Goal: Task Accomplishment & Management: Use online tool/utility

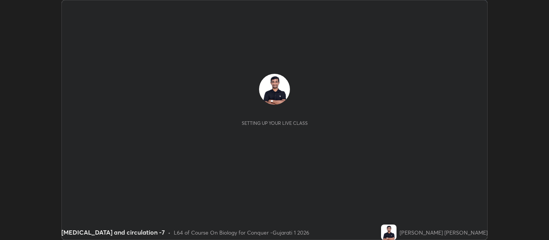
scroll to position [240, 548]
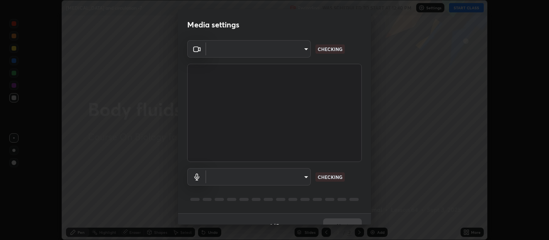
type input "b487a0c9c9d09bbbb380115422a62fd2740c7016d7b14ac64127474a774b5f74"
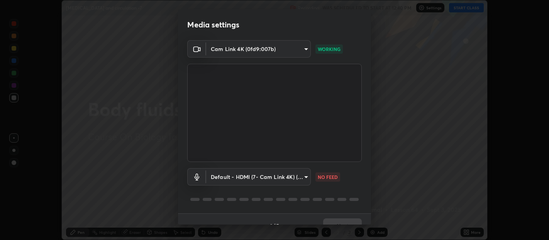
click at [304, 177] on body "Erase all [MEDICAL_DATA] and circulation -7 Recording WAS SCHEDULED TO START AT…" at bounding box center [274, 120] width 549 height 240
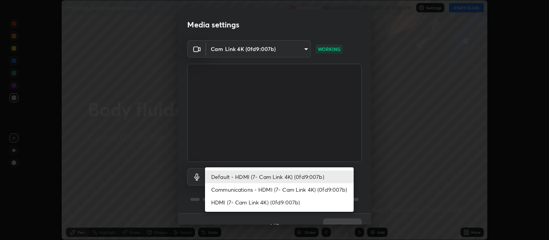
click at [281, 205] on li "HDMI (7- Cam Link 4K) (0fd9:007b)" at bounding box center [279, 202] width 149 height 13
type input "1f088cb8f6eaa19ab501f691eae4b9cba8bc85695ff03466f0d6fb4cba3b7b32"
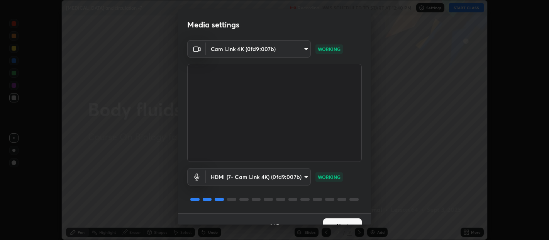
scroll to position [13, 0]
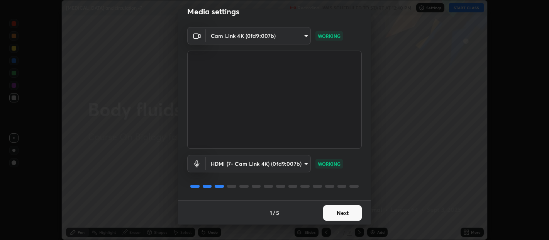
click at [343, 210] on button "Next" at bounding box center [342, 212] width 39 height 15
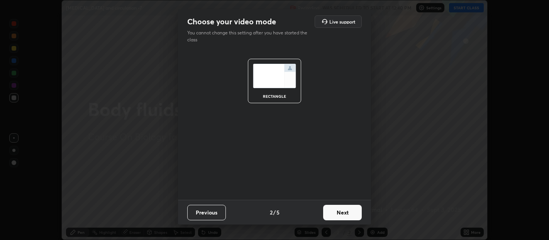
click at [344, 212] on button "Next" at bounding box center [342, 212] width 39 height 15
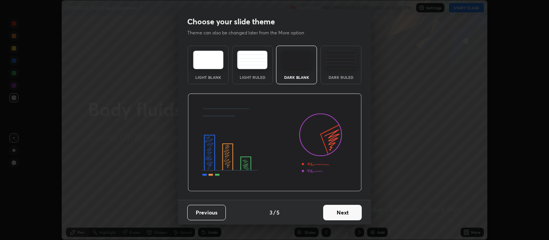
click at [340, 68] on img at bounding box center [340, 60] width 30 height 19
click at [347, 211] on button "Next" at bounding box center [342, 212] width 39 height 15
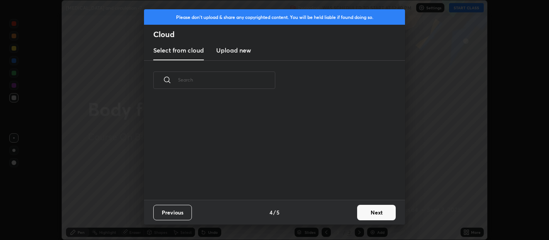
click at [376, 212] on button "Next" at bounding box center [376, 212] width 39 height 15
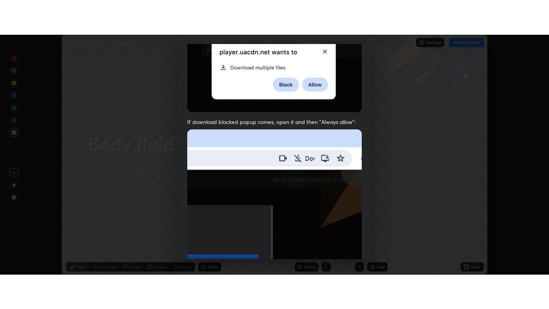
scroll to position [171, 0]
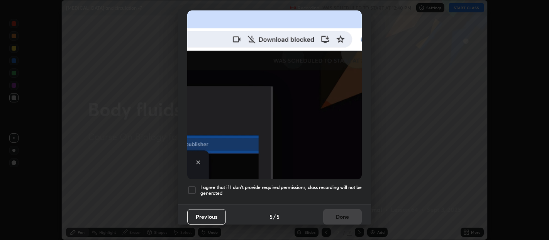
click at [194, 185] on div at bounding box center [191, 189] width 9 height 9
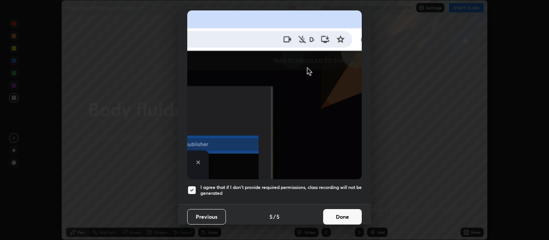
click at [338, 209] on button "Done" at bounding box center [342, 216] width 39 height 15
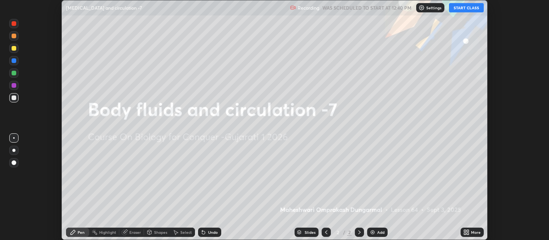
click at [467, 233] on icon at bounding box center [468, 233] width 2 height 2
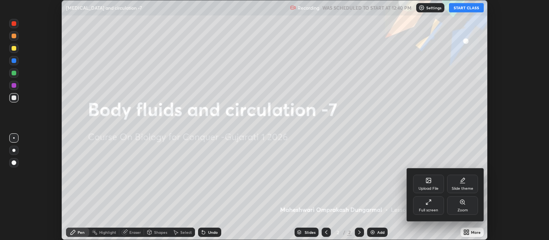
click at [430, 196] on div "Full screen" at bounding box center [428, 205] width 31 height 19
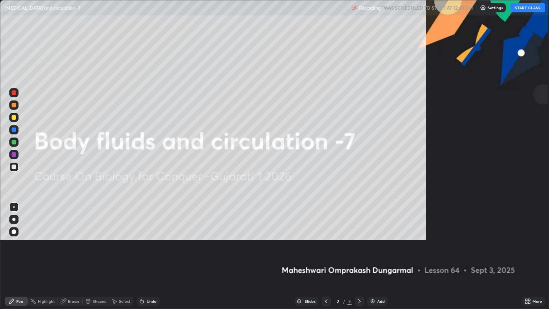
scroll to position [309, 549]
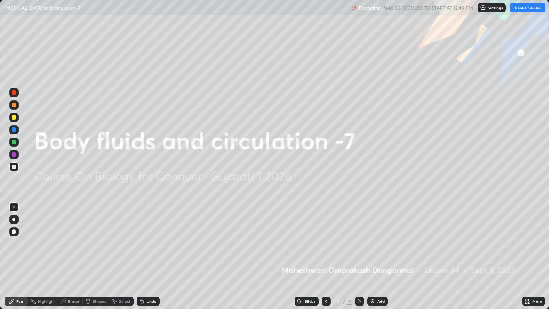
click at [524, 5] on button "START CLASS" at bounding box center [527, 7] width 35 height 9
click at [371, 239] on img at bounding box center [372, 301] width 6 height 6
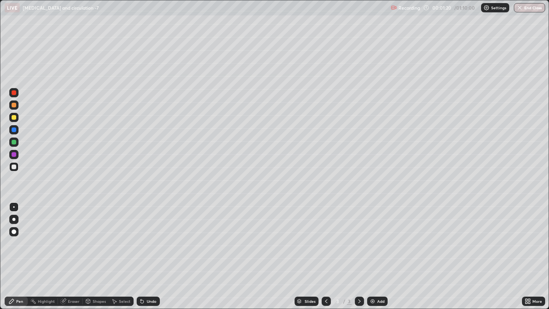
click at [13, 218] on div at bounding box center [13, 219] width 3 height 3
click at [374, 239] on img at bounding box center [372, 301] width 6 height 6
click at [13, 107] on div at bounding box center [14, 105] width 5 height 5
click at [151, 239] on div "Undo" at bounding box center [148, 300] width 23 height 9
click at [15, 118] on div at bounding box center [14, 117] width 5 height 5
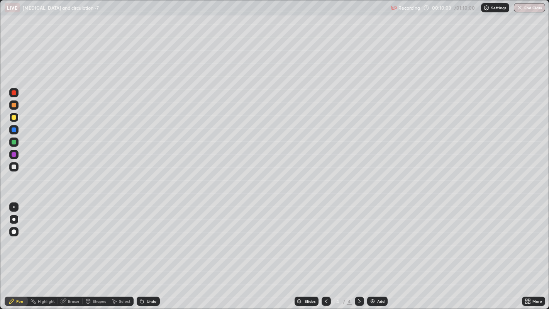
click at [373, 239] on img at bounding box center [372, 301] width 6 height 6
click at [69, 239] on div "Eraser" at bounding box center [74, 301] width 12 height 4
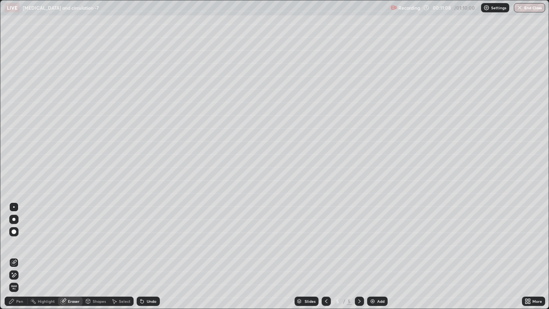
click at [18, 239] on div "Pen" at bounding box center [16, 300] width 23 height 9
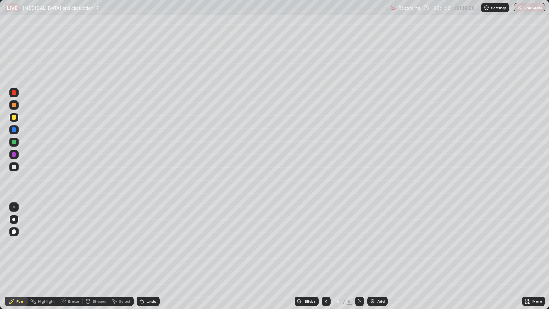
click at [14, 207] on div at bounding box center [14, 207] width 2 height 2
click at [14, 105] on div at bounding box center [14, 105] width 5 height 5
click at [141, 239] on icon at bounding box center [142, 301] width 3 height 3
click at [144, 239] on div "Undo" at bounding box center [148, 300] width 23 height 9
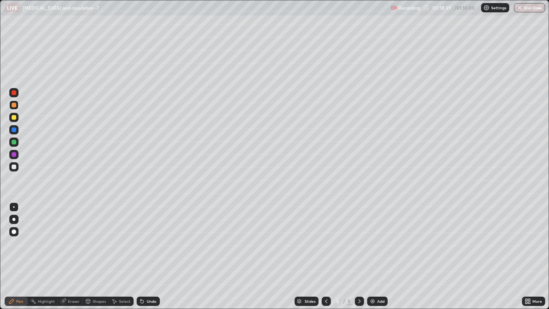
click at [141, 239] on icon at bounding box center [141, 299] width 1 height 1
click at [141, 239] on icon at bounding box center [142, 301] width 3 height 3
click at [12, 115] on div at bounding box center [14, 117] width 5 height 5
click at [14, 106] on div at bounding box center [14, 105] width 5 height 5
click at [14, 141] on div at bounding box center [14, 142] width 5 height 5
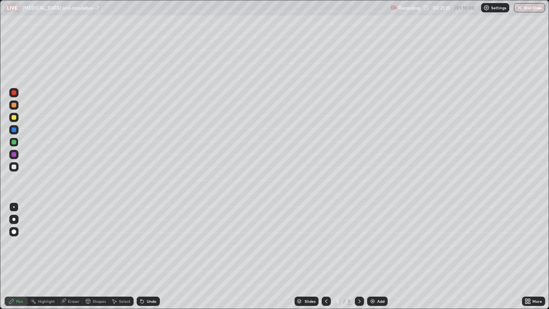
click at [13, 117] on div at bounding box center [14, 117] width 5 height 5
click at [149, 239] on div "Undo" at bounding box center [152, 301] width 10 height 4
click at [151, 239] on div "Undo" at bounding box center [148, 300] width 23 height 9
click at [376, 239] on div "Add" at bounding box center [377, 300] width 20 height 9
click at [13, 153] on div at bounding box center [14, 154] width 5 height 5
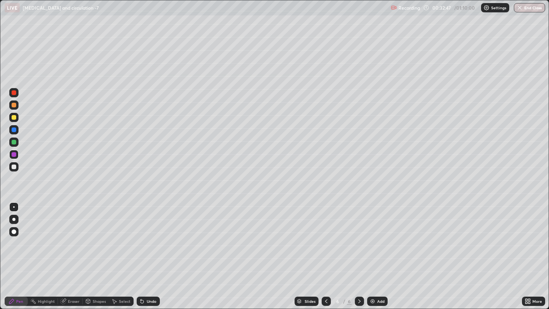
click at [374, 239] on img at bounding box center [372, 301] width 6 height 6
click at [14, 106] on div at bounding box center [14, 105] width 5 height 5
click at [14, 168] on div at bounding box center [14, 166] width 5 height 5
click at [12, 219] on div at bounding box center [13, 219] width 3 height 3
click at [14, 232] on div at bounding box center [14, 231] width 5 height 5
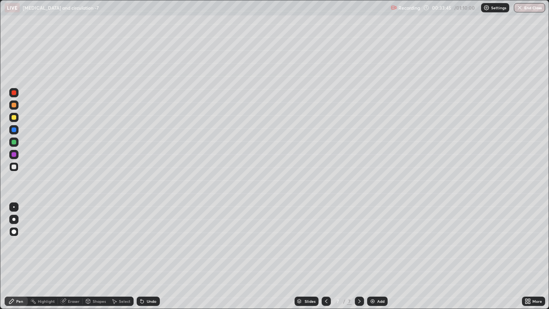
click at [148, 239] on div "Undo" at bounding box center [148, 300] width 23 height 9
click at [150, 239] on div "Undo" at bounding box center [148, 300] width 23 height 9
click at [113, 239] on icon at bounding box center [115, 301] width 4 height 5
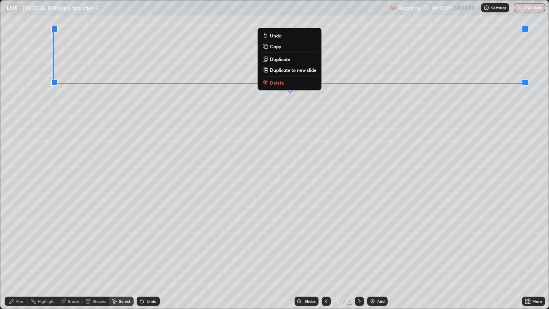
click at [52, 154] on div "0 ° Undo Copy Duplicate Duplicate to new slide Delete" at bounding box center [274, 154] width 548 height 308
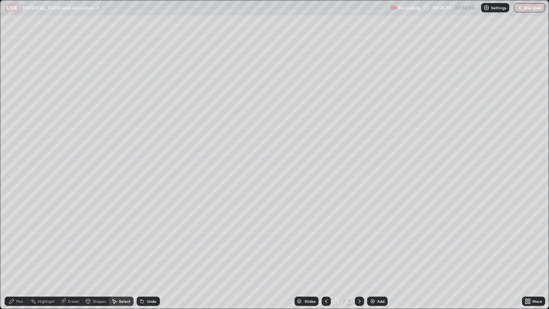
click at [88, 239] on icon at bounding box center [88, 302] width 0 height 3
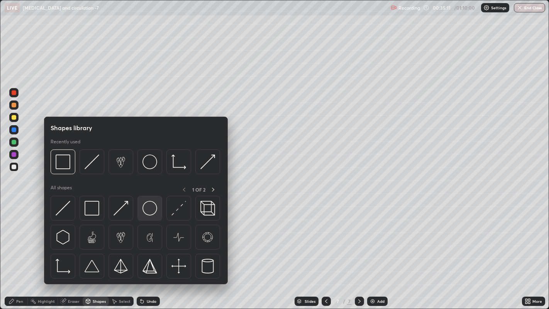
click at [151, 210] on img at bounding box center [149, 208] width 15 height 15
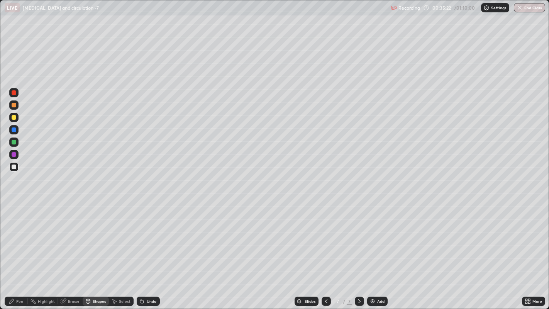
click at [14, 154] on div at bounding box center [14, 154] width 5 height 5
click at [144, 239] on div "Undo" at bounding box center [148, 300] width 23 height 9
click at [24, 239] on div "Pen" at bounding box center [16, 300] width 23 height 9
click at [65, 239] on icon at bounding box center [63, 301] width 6 height 6
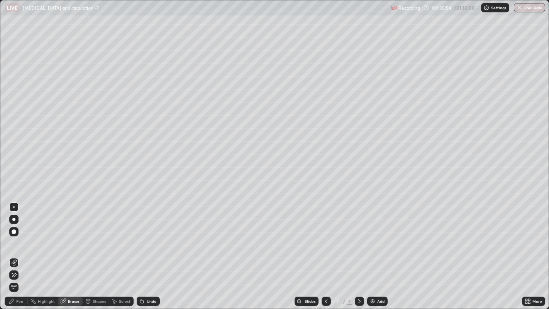
click at [92, 239] on div "Shapes" at bounding box center [96, 300] width 26 height 9
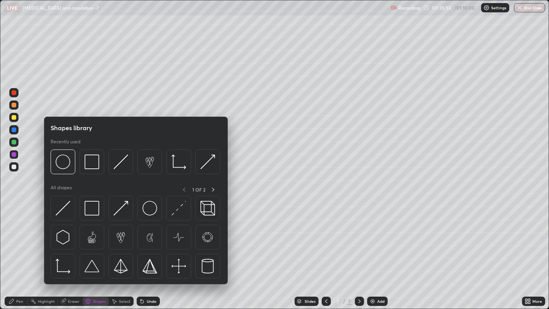
click at [10, 239] on icon at bounding box center [11, 301] width 6 height 6
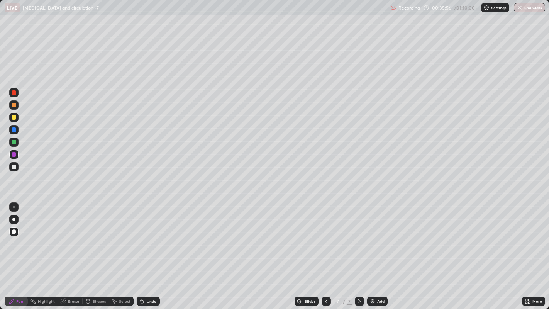
click at [89, 239] on icon at bounding box center [88, 301] width 4 height 5
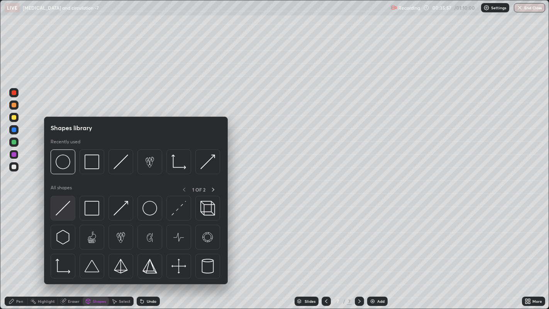
click at [61, 213] on img at bounding box center [63, 208] width 15 height 15
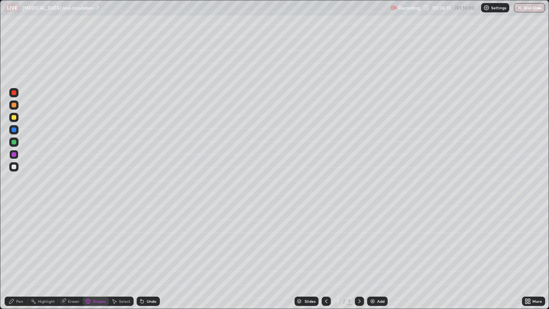
click at [15, 131] on div at bounding box center [14, 129] width 5 height 5
click at [14, 107] on div at bounding box center [14, 105] width 5 height 5
click at [12, 239] on icon at bounding box center [11, 301] width 5 height 5
click at [10, 167] on div at bounding box center [13, 166] width 9 height 9
click at [14, 207] on div at bounding box center [14, 207] width 2 height 2
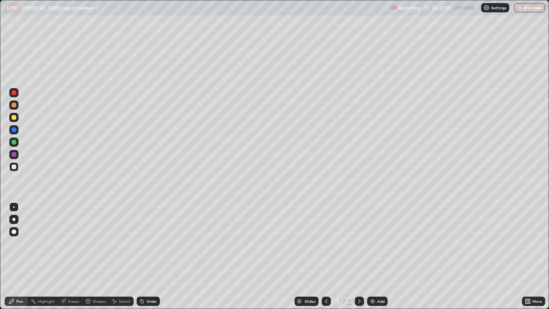
click at [14, 119] on div at bounding box center [14, 117] width 5 height 5
click at [14, 91] on div at bounding box center [14, 92] width 5 height 5
click at [141, 239] on icon at bounding box center [142, 301] width 3 height 3
click at [142, 239] on icon at bounding box center [142, 301] width 6 height 6
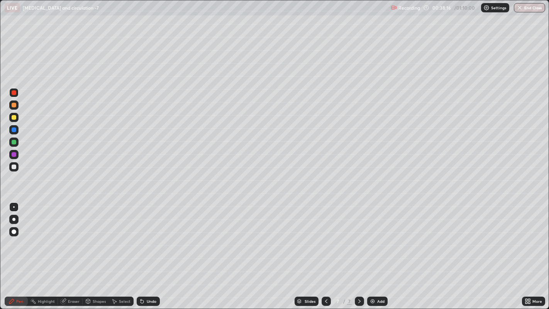
click at [143, 239] on icon at bounding box center [142, 301] width 6 height 6
click at [144, 239] on div "Undo" at bounding box center [148, 300] width 23 height 9
click at [146, 239] on div "Undo" at bounding box center [148, 300] width 23 height 9
click at [147, 239] on div "Undo" at bounding box center [148, 300] width 23 height 9
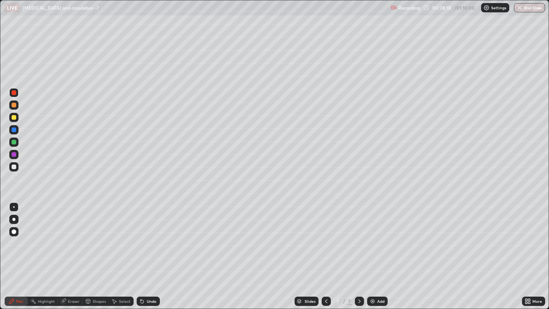
click at [145, 239] on div "Undo" at bounding box center [148, 300] width 23 height 9
click at [141, 239] on icon at bounding box center [142, 301] width 3 height 3
click at [141, 239] on icon at bounding box center [141, 299] width 1 height 1
click at [16, 154] on div at bounding box center [14, 154] width 5 height 5
click at [14, 166] on div at bounding box center [14, 166] width 5 height 5
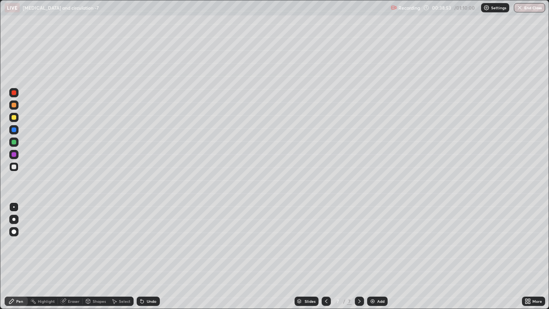
click at [13, 230] on div at bounding box center [14, 231] width 5 height 5
click at [13, 158] on div at bounding box center [13, 154] width 9 height 9
click at [14, 91] on div at bounding box center [14, 92] width 5 height 5
click at [41, 239] on div "Highlight" at bounding box center [46, 301] width 17 height 4
click at [14, 239] on icon at bounding box center [14, 275] width 6 height 6
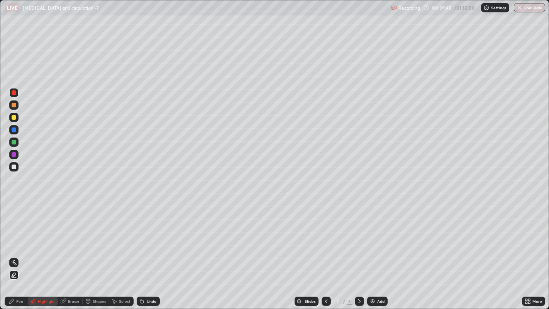
click at [12, 144] on div at bounding box center [14, 142] width 5 height 5
click at [15, 107] on div at bounding box center [14, 105] width 5 height 5
click at [15, 239] on div "Pen" at bounding box center [16, 300] width 23 height 9
click at [12, 104] on div at bounding box center [14, 105] width 5 height 5
click at [13, 168] on div at bounding box center [14, 166] width 5 height 5
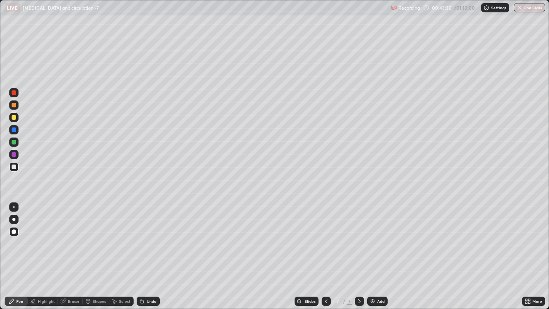
click at [369, 239] on img at bounding box center [372, 301] width 6 height 6
click at [14, 207] on div at bounding box center [14, 207] width 2 height 2
click at [144, 239] on div "Undo" at bounding box center [148, 300] width 23 height 9
click at [145, 239] on div "Undo" at bounding box center [148, 300] width 23 height 9
click at [13, 118] on div at bounding box center [14, 117] width 5 height 5
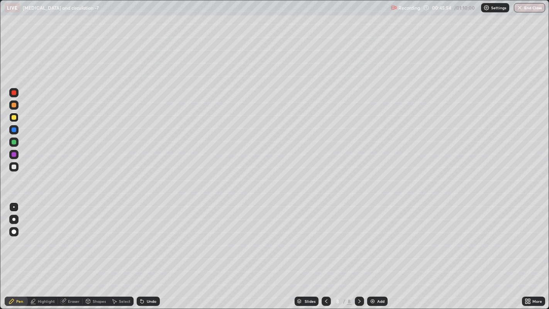
click at [14, 117] on div at bounding box center [14, 117] width 5 height 5
click at [12, 105] on div at bounding box center [14, 105] width 5 height 5
click at [115, 239] on icon at bounding box center [114, 301] width 6 height 6
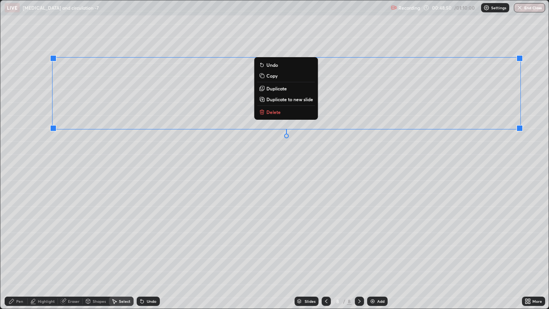
click at [500, 163] on div "0 ° Undo Copy Duplicate Duplicate to new slide Delete" at bounding box center [274, 154] width 548 height 308
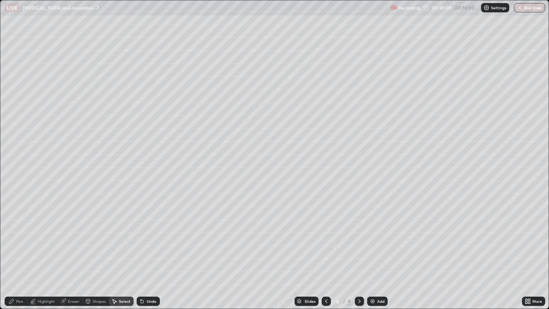
click at [13, 239] on icon at bounding box center [11, 301] width 5 height 5
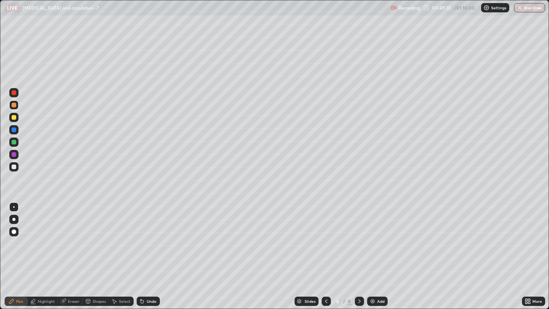
click at [14, 166] on div at bounding box center [14, 166] width 5 height 5
click at [14, 154] on div at bounding box center [14, 154] width 5 height 5
click at [374, 239] on img at bounding box center [372, 301] width 6 height 6
click at [13, 106] on div at bounding box center [14, 105] width 5 height 5
click at [88, 239] on icon at bounding box center [88, 302] width 0 height 3
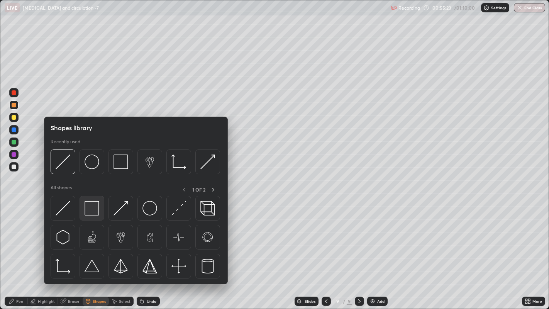
click at [85, 205] on img at bounding box center [92, 208] width 15 height 15
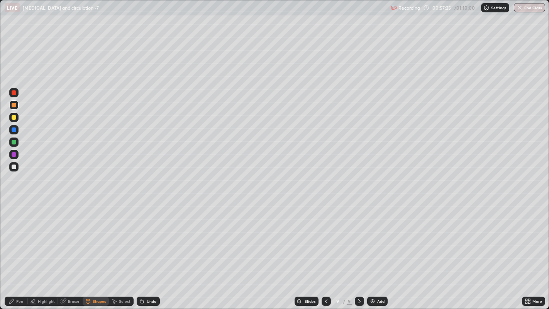
click at [88, 239] on icon at bounding box center [88, 302] width 0 height 3
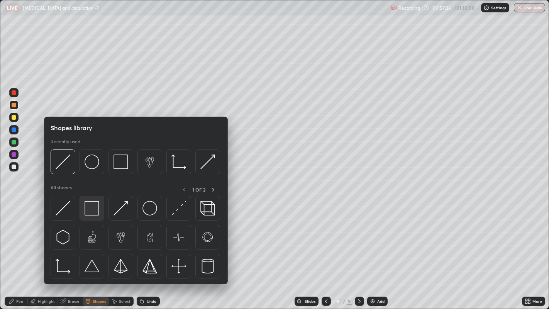
click at [90, 208] on img at bounding box center [92, 208] width 15 height 15
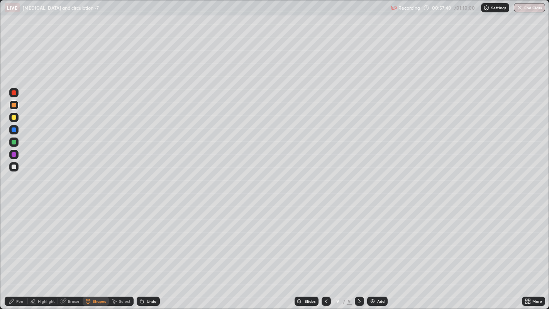
click at [16, 239] on div "Pen" at bounding box center [16, 300] width 23 height 9
click at [14, 219] on div at bounding box center [13, 219] width 3 height 3
click at [93, 239] on div "Shapes" at bounding box center [99, 301] width 13 height 4
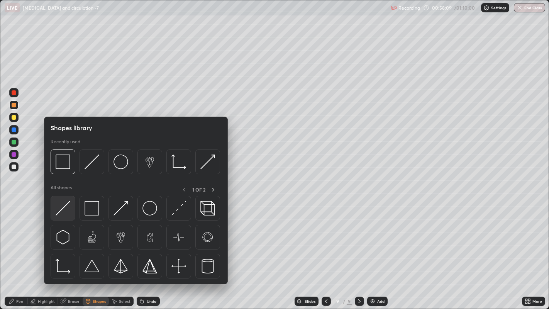
click at [63, 207] on img at bounding box center [63, 208] width 15 height 15
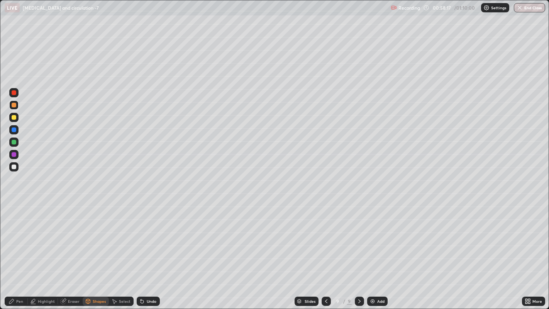
click at [15, 169] on div at bounding box center [14, 166] width 5 height 5
click at [9, 239] on div "Pen" at bounding box center [16, 300] width 23 height 9
click at [144, 239] on icon at bounding box center [142, 301] width 6 height 6
click at [9, 107] on div at bounding box center [13, 104] width 9 height 9
click at [15, 116] on div at bounding box center [14, 117] width 5 height 5
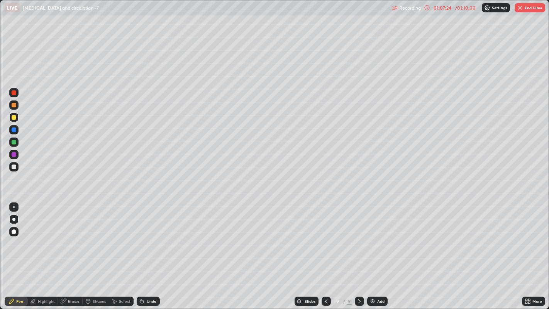
click at [529, 11] on button "End Class" at bounding box center [530, 7] width 30 height 9
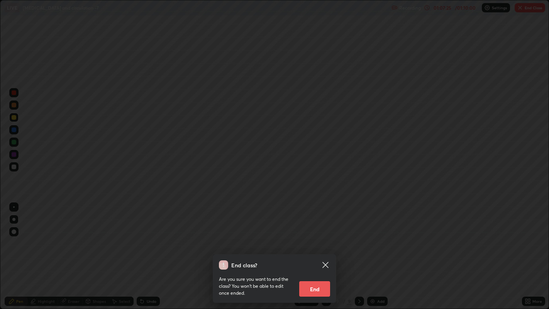
click at [322, 239] on button "End" at bounding box center [314, 288] width 31 height 15
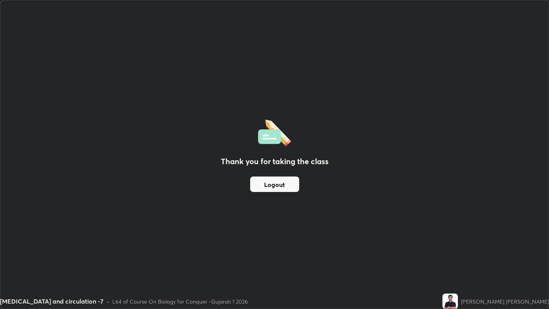
click at [283, 181] on button "Logout" at bounding box center [274, 183] width 49 height 15
